Goal: Task Accomplishment & Management: Manage account settings

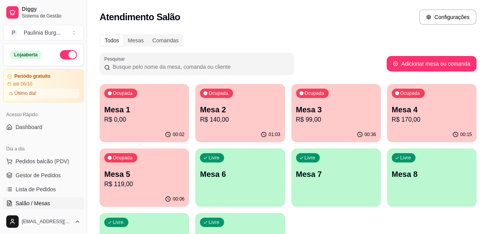
click at [159, 124] on div "Ocupada Mesa 1 R$ 0,00" at bounding box center [144, 105] width 89 height 43
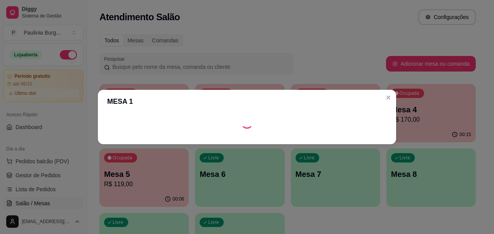
click at [228, 121] on div "Loading" at bounding box center [247, 122] width 280 height 12
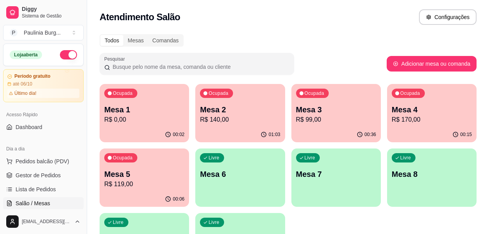
click at [236, 117] on p "R$ 140,00" at bounding box center [240, 119] width 80 height 9
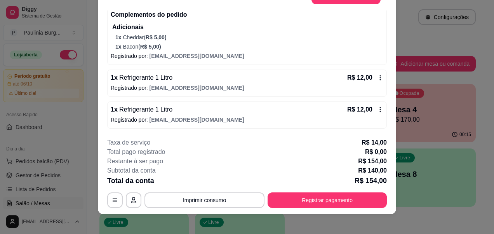
scroll to position [24, 0]
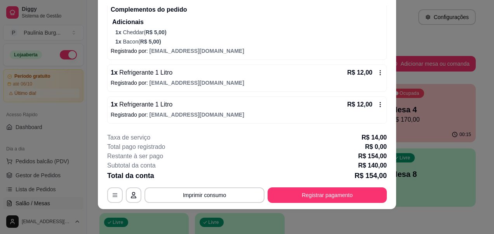
click at [377, 108] on icon at bounding box center [380, 104] width 6 height 6
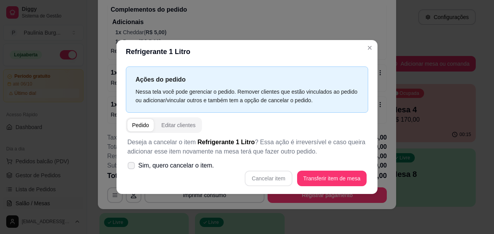
click at [213, 167] on span "Sim, quero cancelar o item." at bounding box center [176, 165] width 76 height 9
click at [132, 167] on input "Sim, quero cancelar o item." at bounding box center [129, 169] width 5 height 5
checkbox input "true"
click at [278, 180] on button "Cancelar item" at bounding box center [268, 179] width 47 height 16
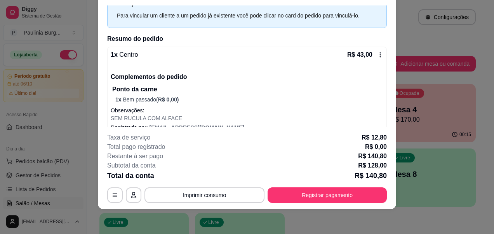
scroll to position [0, 0]
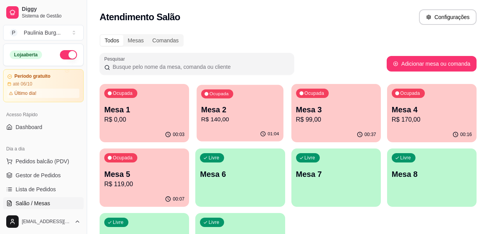
click at [244, 120] on p "R$ 140,00" at bounding box center [240, 119] width 78 height 9
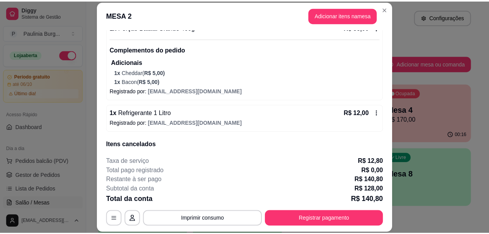
scroll to position [301, 0]
